Goal: Information Seeking & Learning: Check status

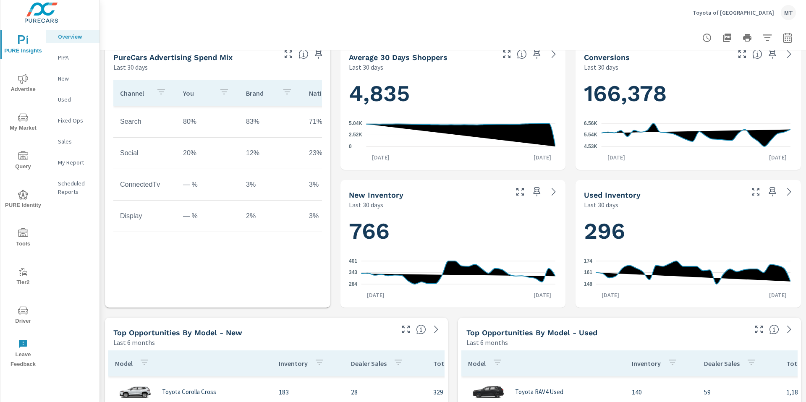
scroll to position [576, 0]
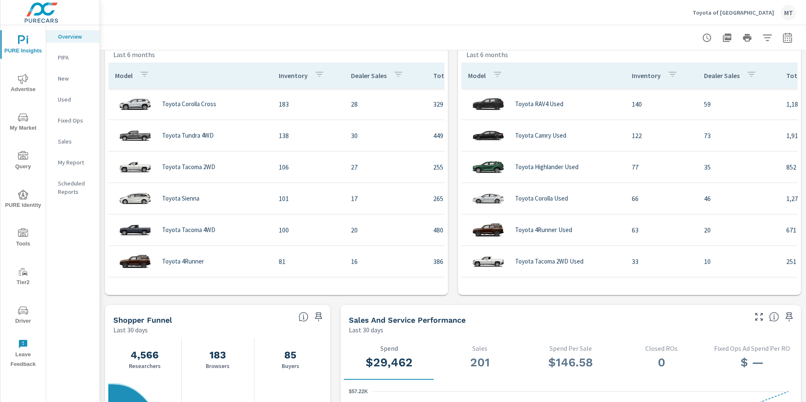
click at [22, 122] on span "My Market" at bounding box center [23, 122] width 40 height 21
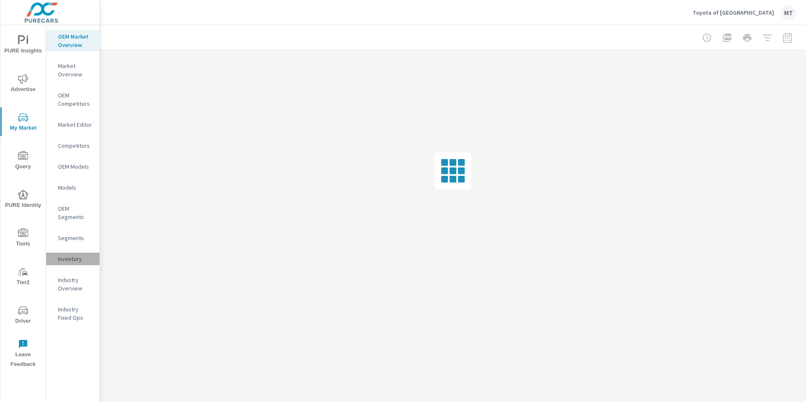
click at [77, 259] on p "Inventory" at bounding box center [75, 259] width 35 height 8
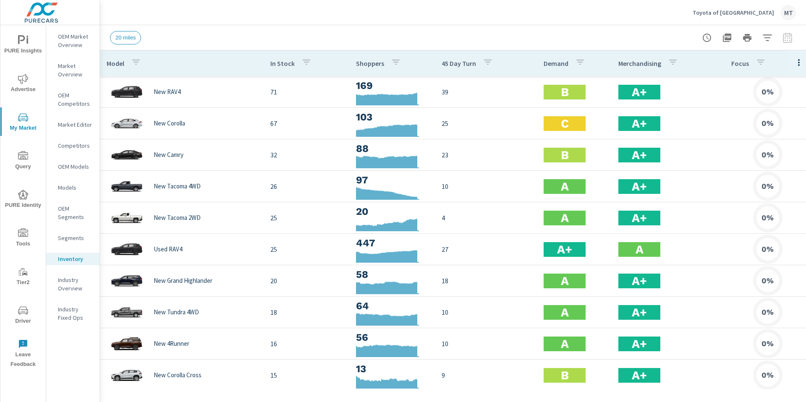
click at [16, 47] on span "PURE Insights" at bounding box center [23, 45] width 40 height 21
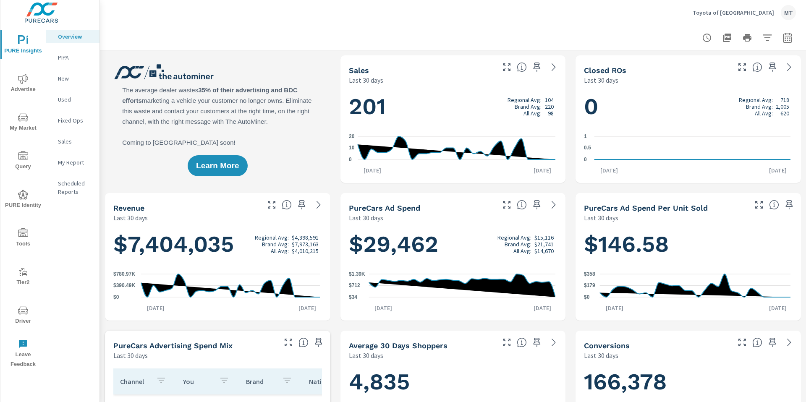
click at [783, 42] on icon "button" at bounding box center [787, 37] width 9 height 10
select select "Last 30 days"
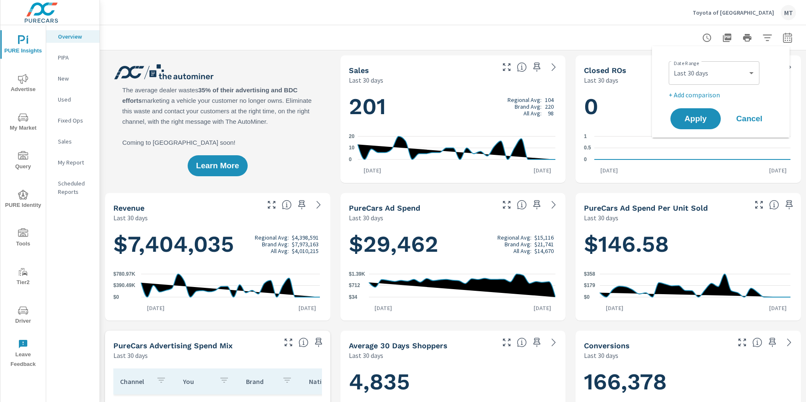
click at [700, 99] on p "+ Add comparison" at bounding box center [722, 95] width 107 height 10
select select "Previous period"
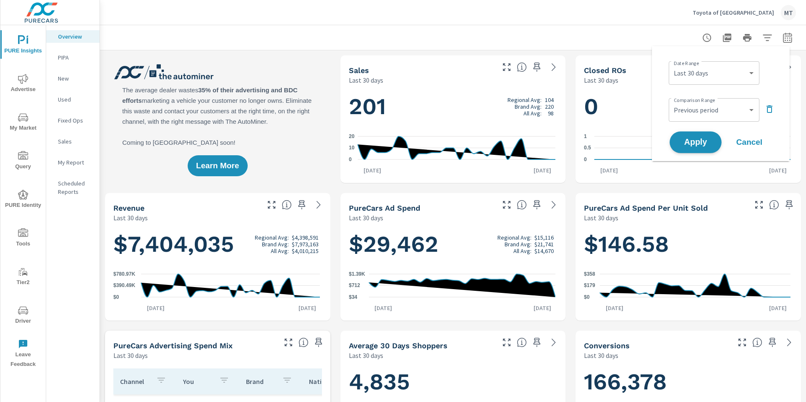
click at [698, 142] on span "Apply" at bounding box center [695, 143] width 34 height 8
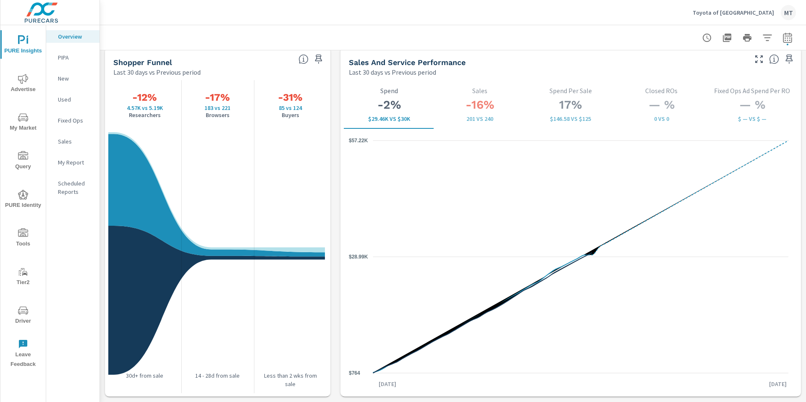
scroll to position [1084, 0]
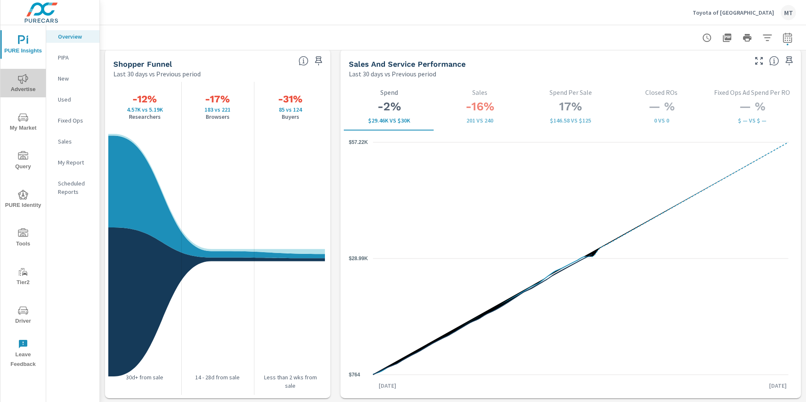
click at [23, 90] on span "Advertise" at bounding box center [23, 84] width 40 height 21
